Goal: Navigation & Orientation: Find specific page/section

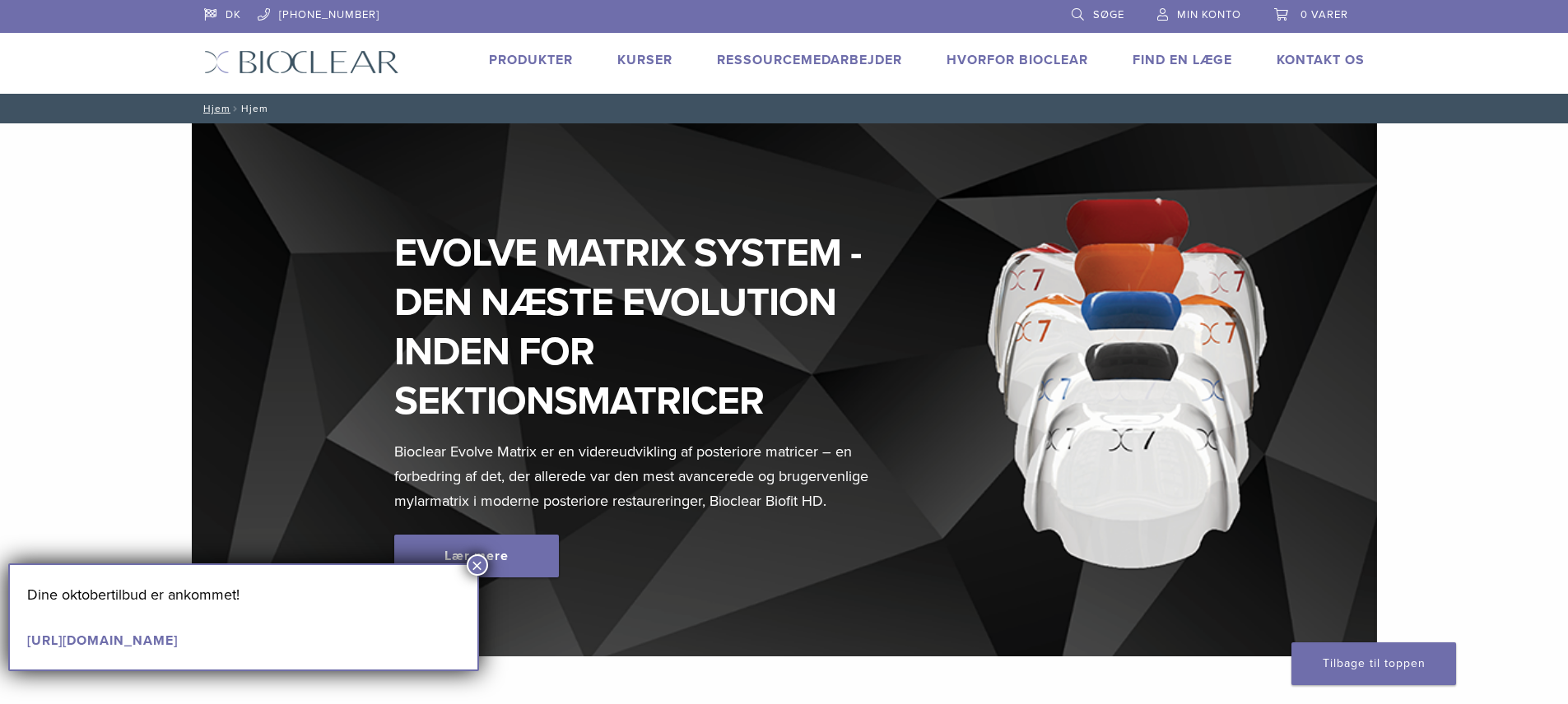
click at [503, 59] on font "Produkter" at bounding box center [531, 60] width 84 height 16
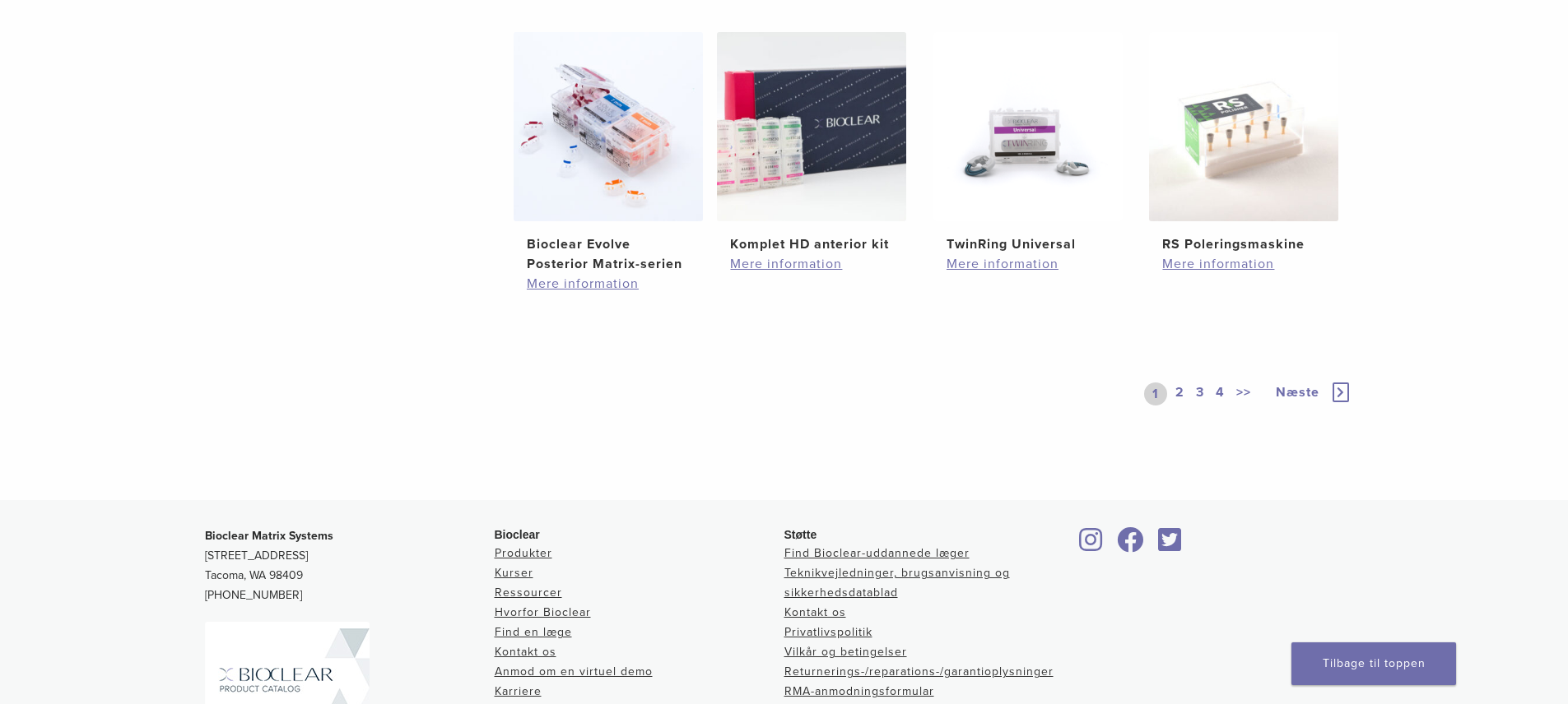
scroll to position [1244, 0]
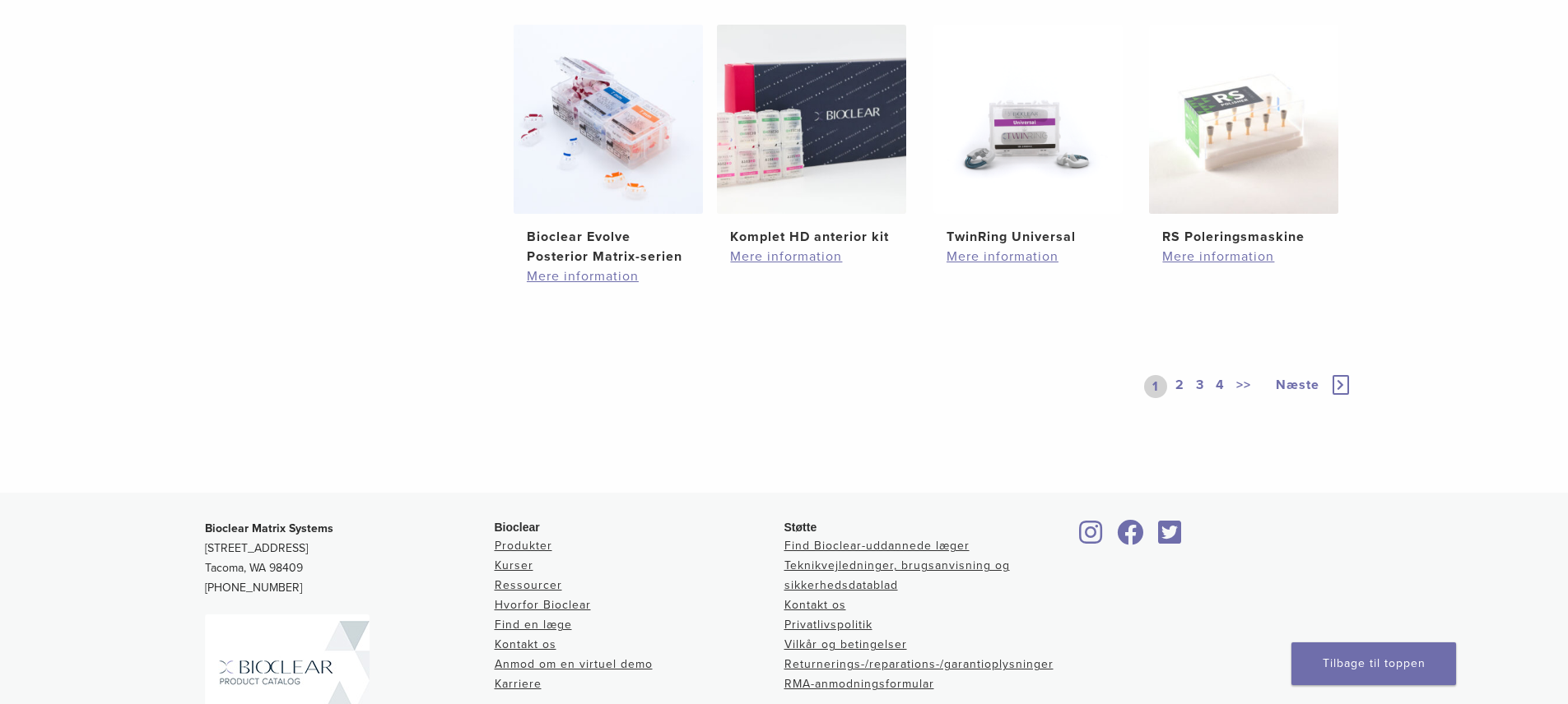
click at [1178, 383] on font "2" at bounding box center [1180, 385] width 9 height 16
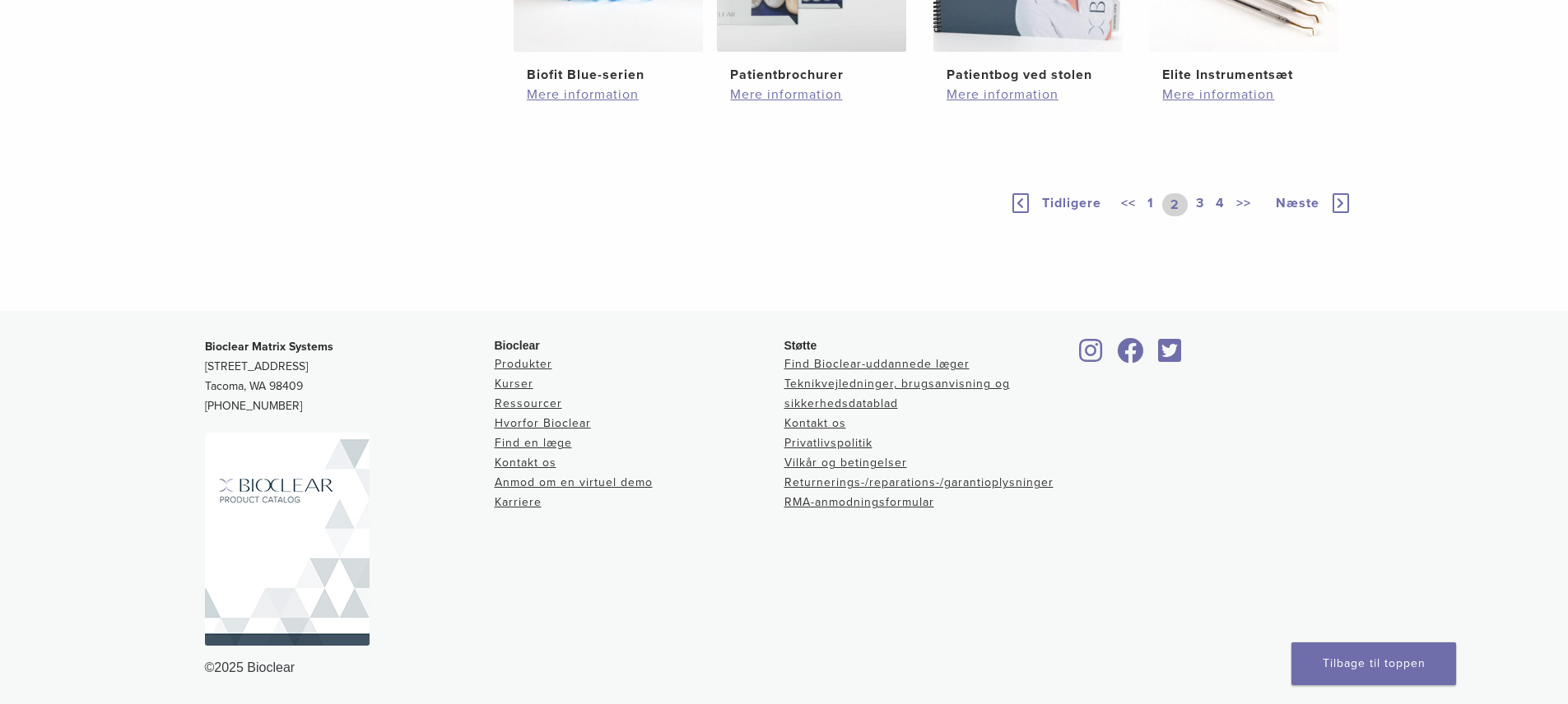
scroll to position [1244, 0]
click at [1198, 212] on font "3" at bounding box center [1199, 204] width 8 height 16
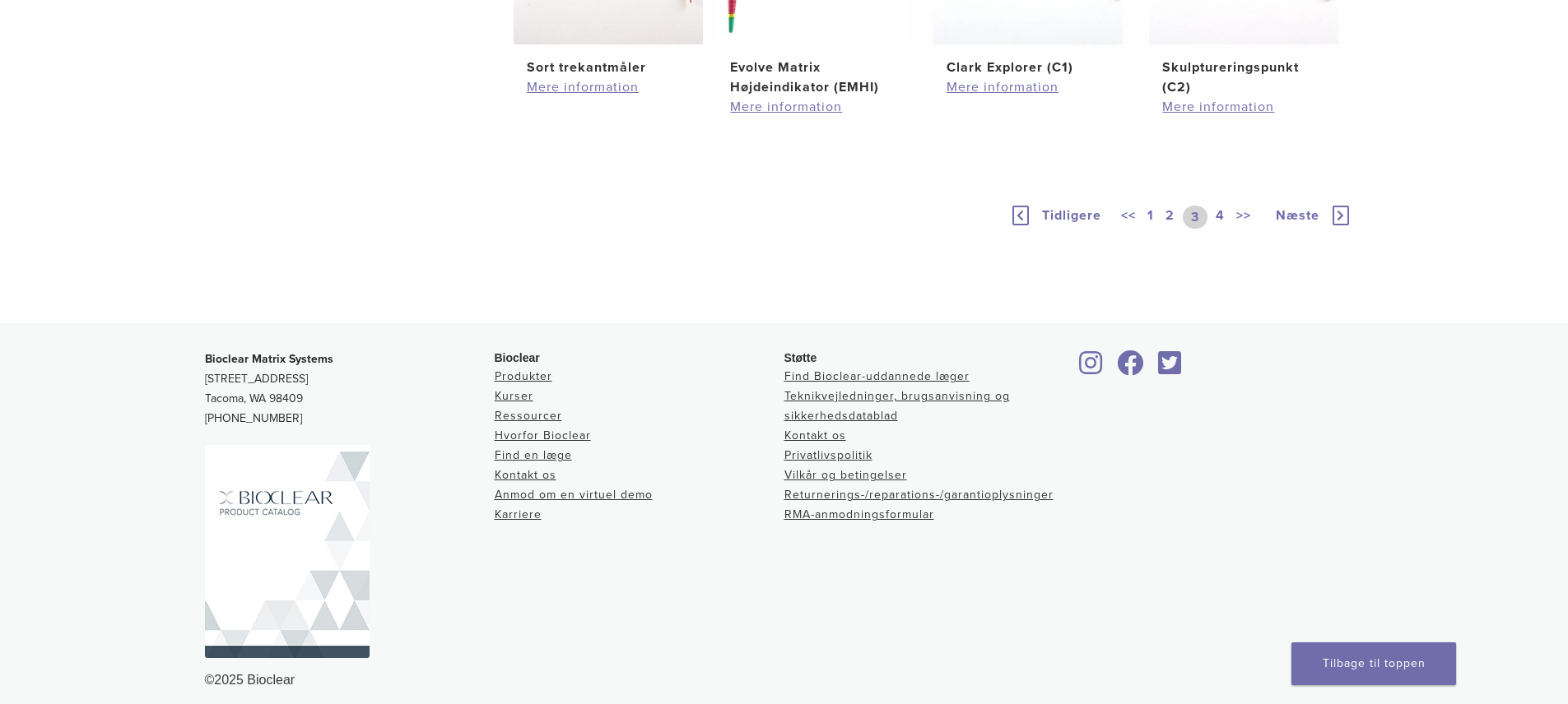
click at [1218, 224] on font "4" at bounding box center [1220, 215] width 9 height 16
